Goal: Information Seeking & Learning: Learn about a topic

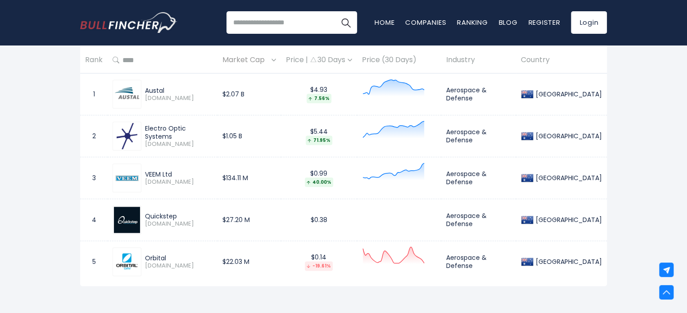
scroll to position [407, 0]
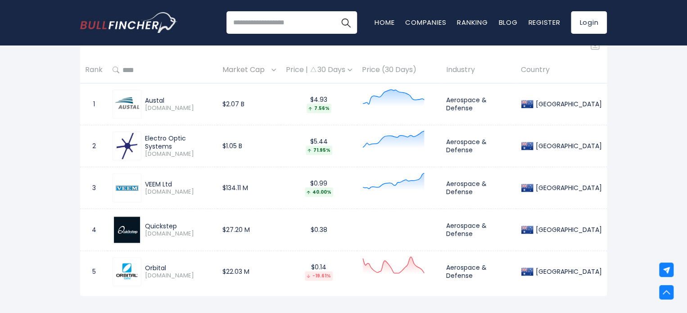
click at [261, 70] on span "Market Cap" at bounding box center [246, 70] width 47 height 14
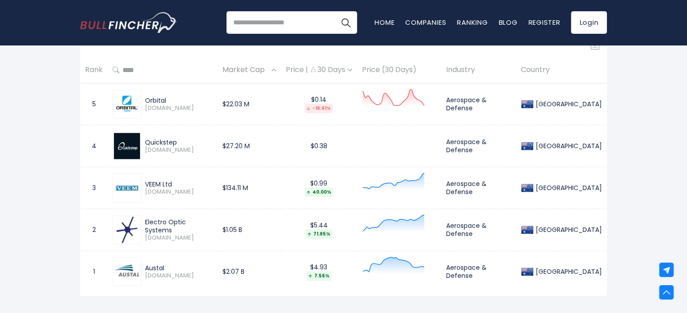
click at [261, 70] on span "Market Cap" at bounding box center [246, 70] width 47 height 14
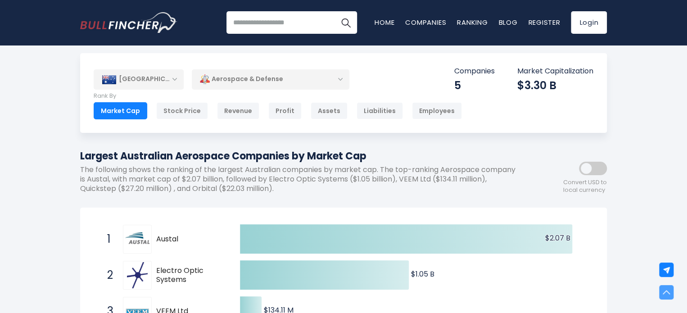
scroll to position [0, 0]
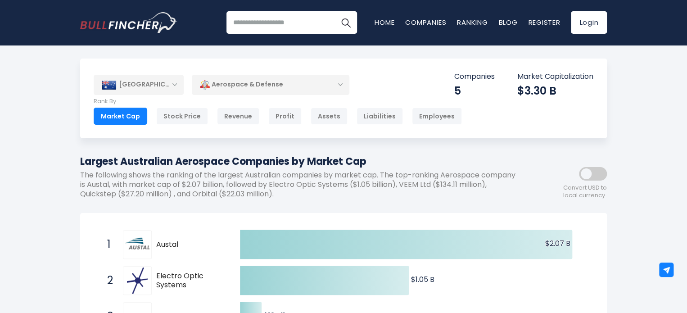
click at [255, 86] on div "Aerospace & Defense" at bounding box center [271, 84] width 158 height 21
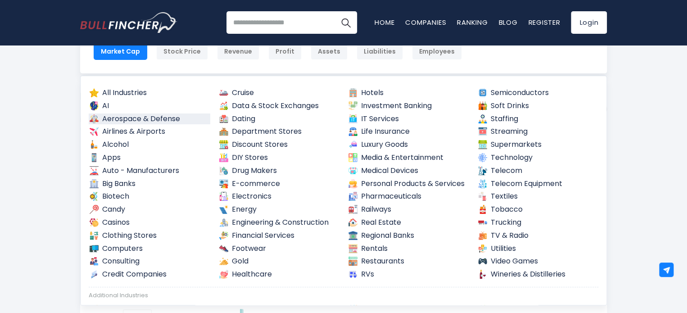
scroll to position [66, 0]
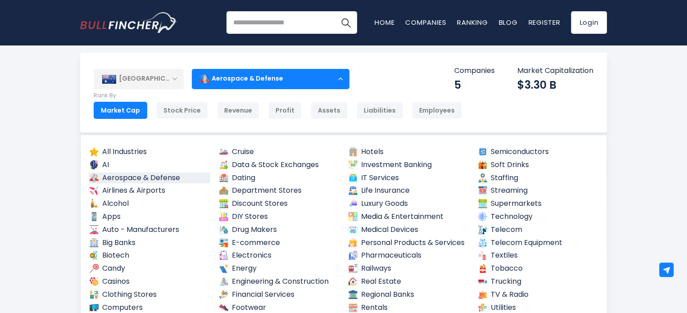
scroll to position [0, 0]
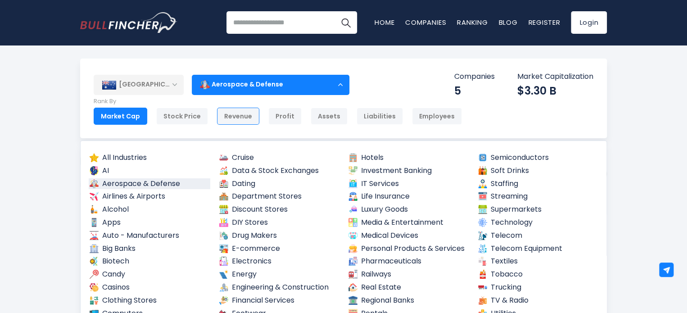
click at [234, 121] on div "Revenue" at bounding box center [238, 116] width 42 height 17
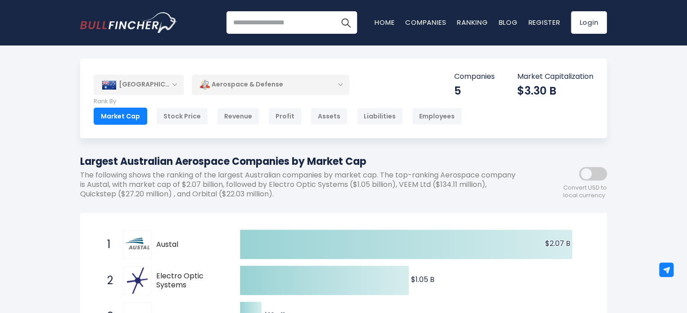
click at [277, 83] on div "Aerospace & Defense" at bounding box center [271, 84] width 158 height 21
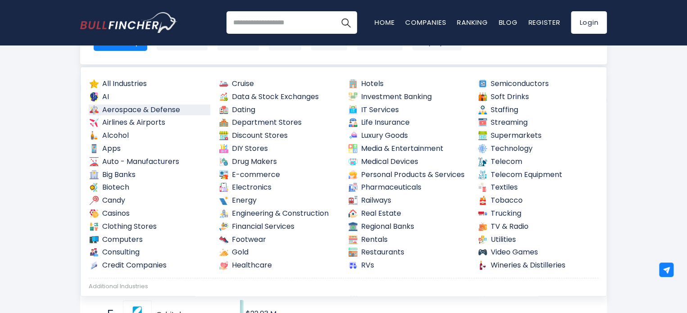
scroll to position [79, 0]
